Goal: Information Seeking & Learning: Find specific page/section

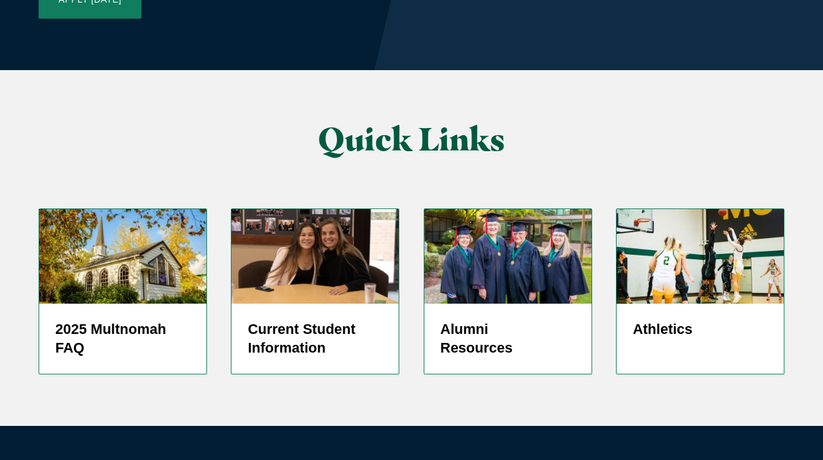
scroll to position [3185, 0]
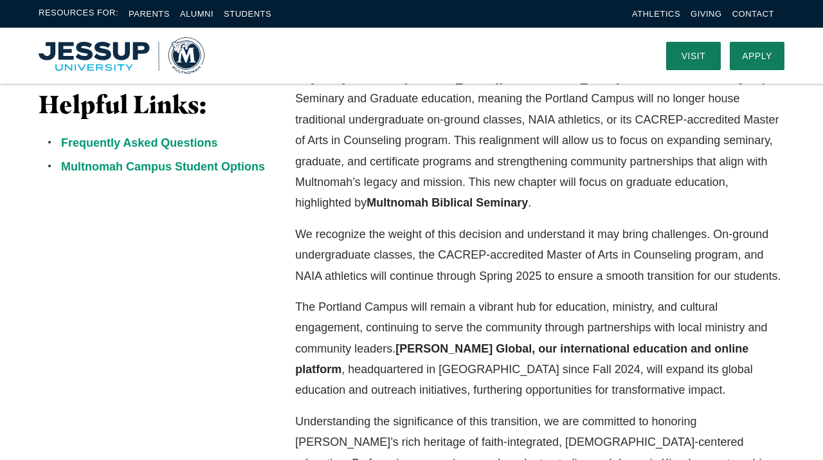
scroll to position [374, 0]
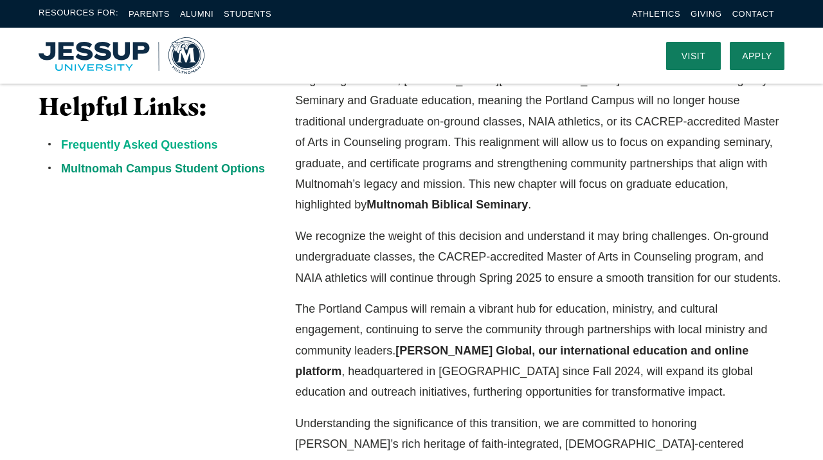
click at [155, 143] on link "Frequently Asked Questions" at bounding box center [139, 144] width 156 height 13
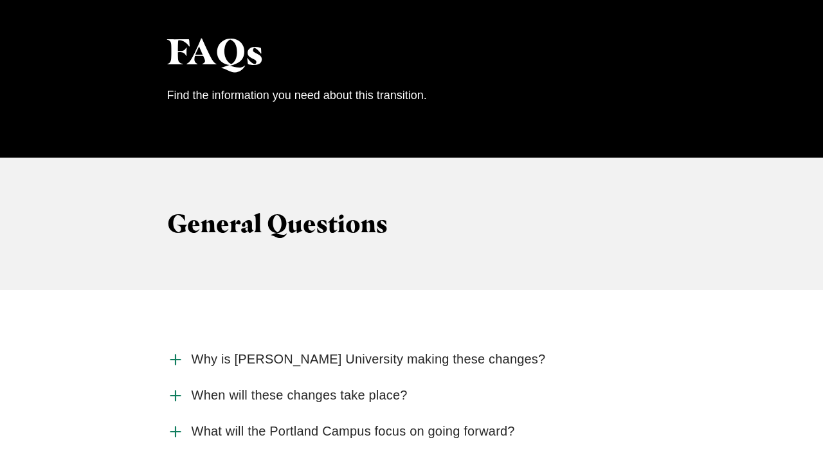
scroll to position [1307, 0]
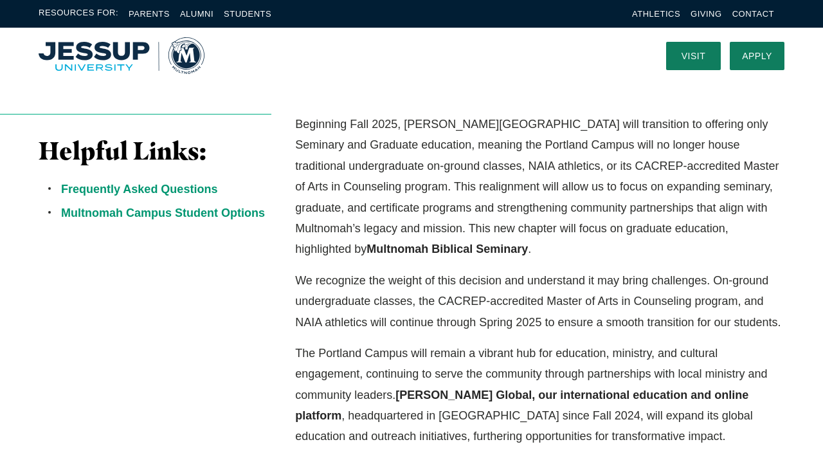
scroll to position [353, 0]
